Goal: Check status: Check status

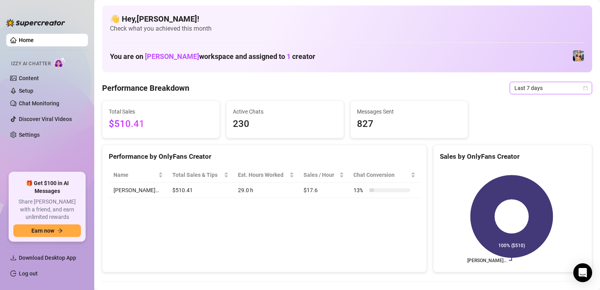
click at [546, 89] on span "Last 7 days" at bounding box center [550, 88] width 73 height 12
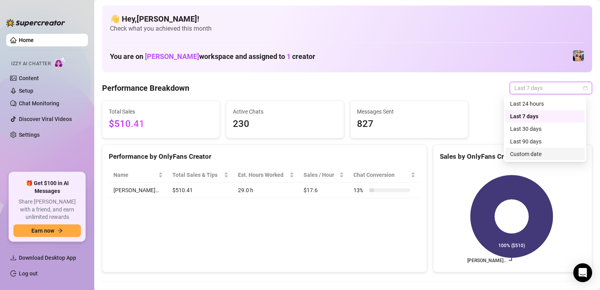
click at [545, 153] on div "Custom date" at bounding box center [545, 154] width 70 height 9
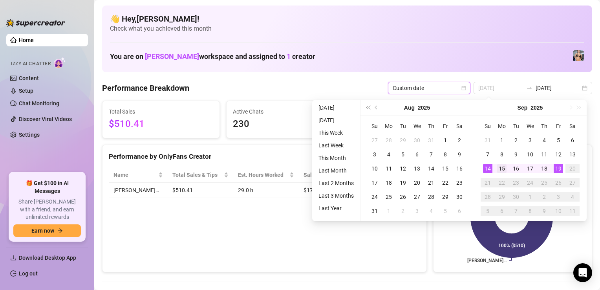
type input "[DATE]"
click at [498, 170] on div "15" at bounding box center [501, 168] width 9 height 9
type input "[DATE]"
click at [558, 168] on div "19" at bounding box center [558, 168] width 9 height 9
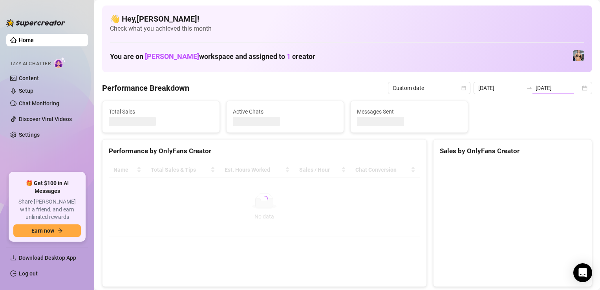
type input "[DATE]"
